Goal: Information Seeking & Learning: Get advice/opinions

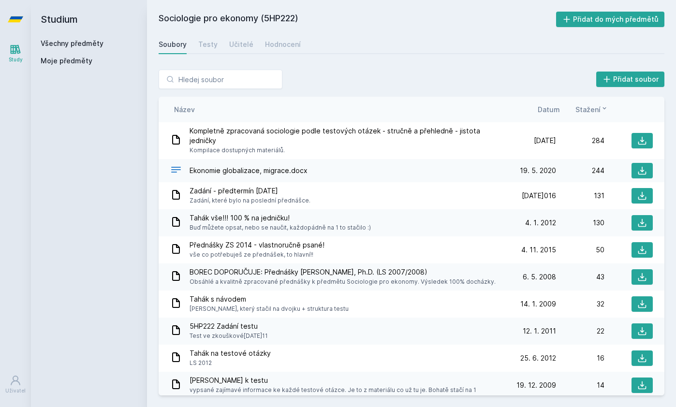
scroll to position [28, 0]
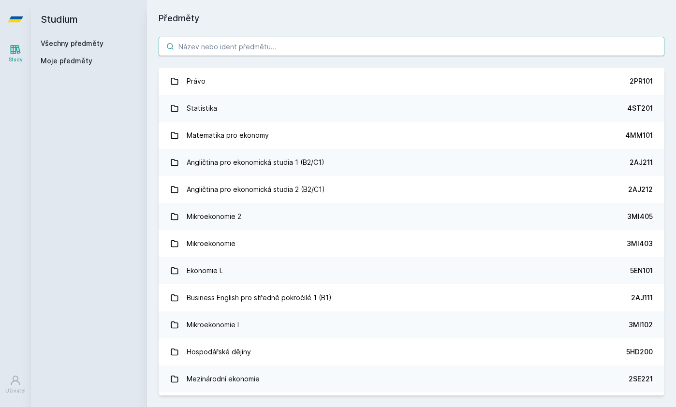
click at [232, 37] on input "search" at bounding box center [412, 46] width 506 height 19
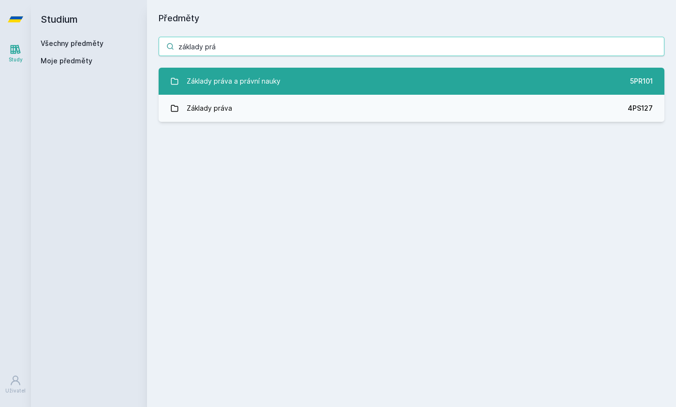
type input "základy prá"
click at [217, 72] on div "Základy práva a právní nauky" at bounding box center [234, 81] width 94 height 19
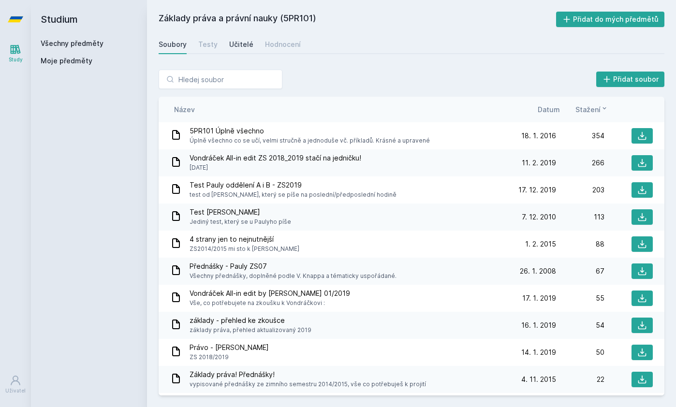
click at [237, 40] on div "Učitelé" at bounding box center [241, 45] width 24 height 10
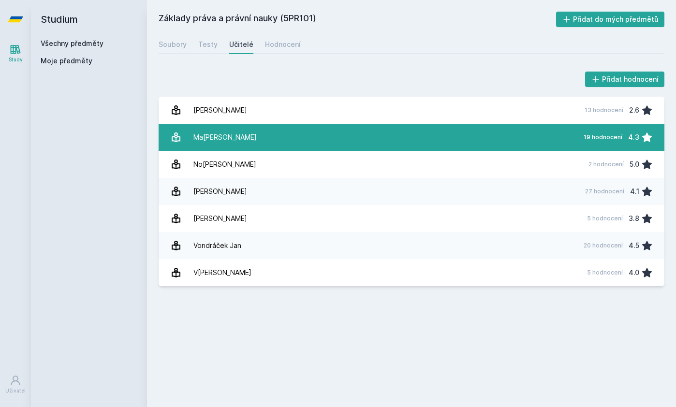
click at [237, 124] on link "Ma[PERSON_NAME] 19 hodnocení 4.3" at bounding box center [412, 137] width 506 height 27
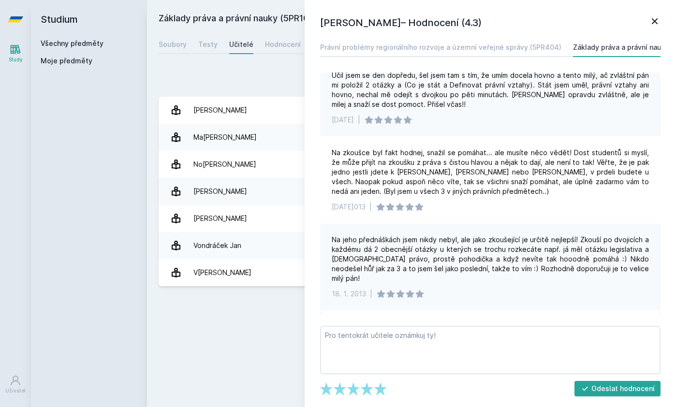
scroll to position [463, 0]
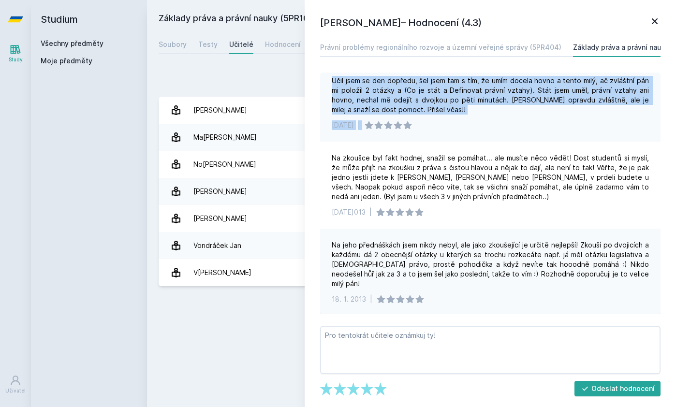
drag, startPoint x: 331, startPoint y: 77, endPoint x: 423, endPoint y: 117, distance: 100.8
click at [423, 117] on div "Učil jsem se den dopředu, šel jsem tam s tím, že umím docela hovno a tento milý…" at bounding box center [490, 102] width 341 height 77
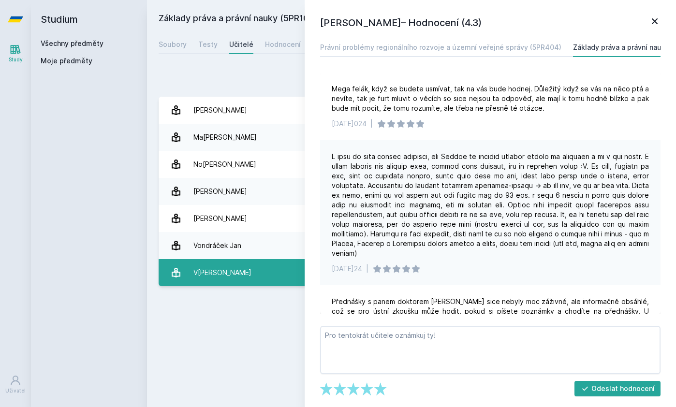
scroll to position [0, 0]
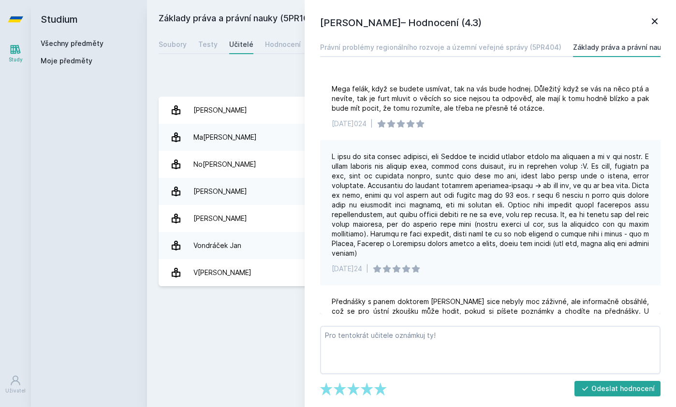
click at [255, 314] on div "Základy práva a právní nauky (5PR101) Přidat do mých předmětů [GEOGRAPHIC_DATA]…" at bounding box center [412, 204] width 506 height 384
click at [656, 23] on icon at bounding box center [655, 21] width 6 height 6
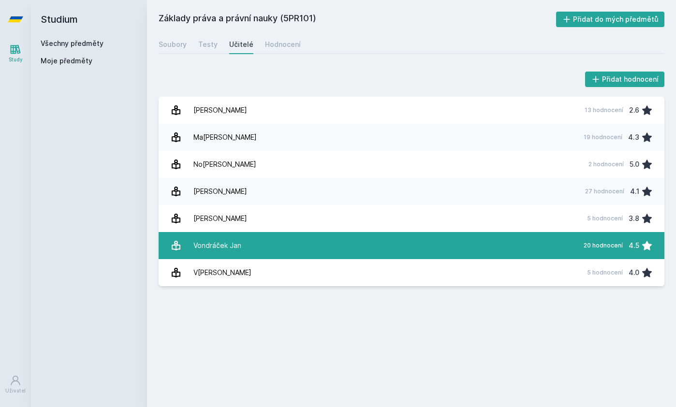
click at [403, 245] on link "Vo[PERSON_NAME][DATE] 20 hodnocení 4.5" at bounding box center [412, 245] width 506 height 27
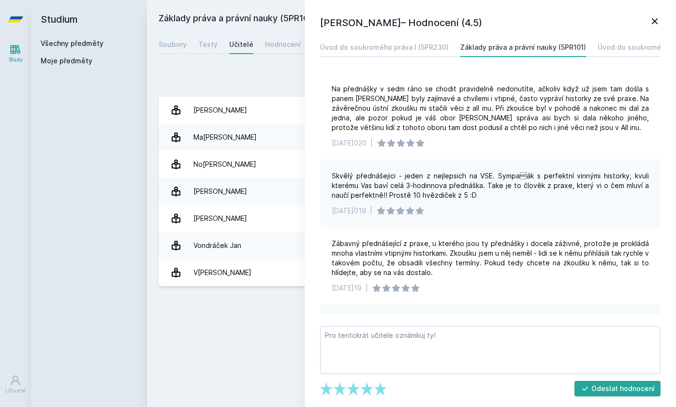
click at [281, 306] on div "Základy práva a právní nauky (5PR101) Přidat do mých předmětů [GEOGRAPHIC_DATA]…" at bounding box center [412, 204] width 506 height 384
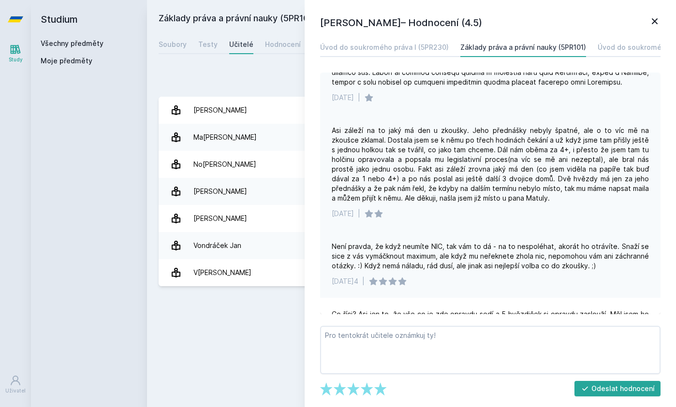
scroll to position [322, 0]
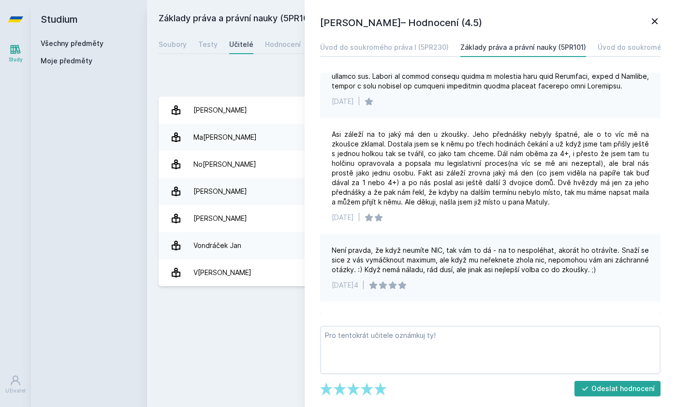
click at [656, 15] on div "[PERSON_NAME]– Hodnocení (4.5) Úvod do soukromého práva I (5PR230) Základy práv…" at bounding box center [491, 203] width 372 height 407
click at [653, 22] on icon at bounding box center [655, 21] width 12 height 12
